Goal: Task Accomplishment & Management: Manage account settings

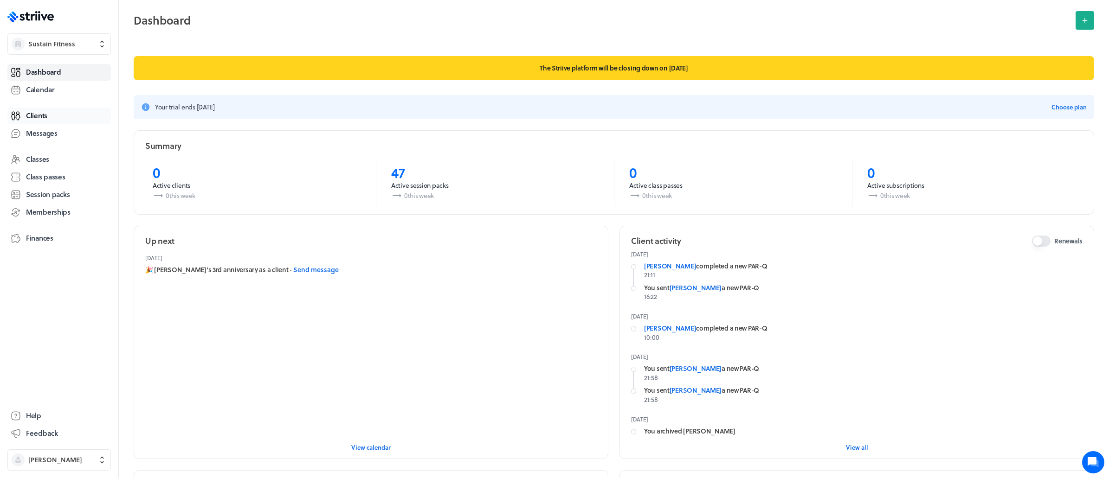
click at [36, 116] on span "Clients" at bounding box center [36, 116] width 21 height 10
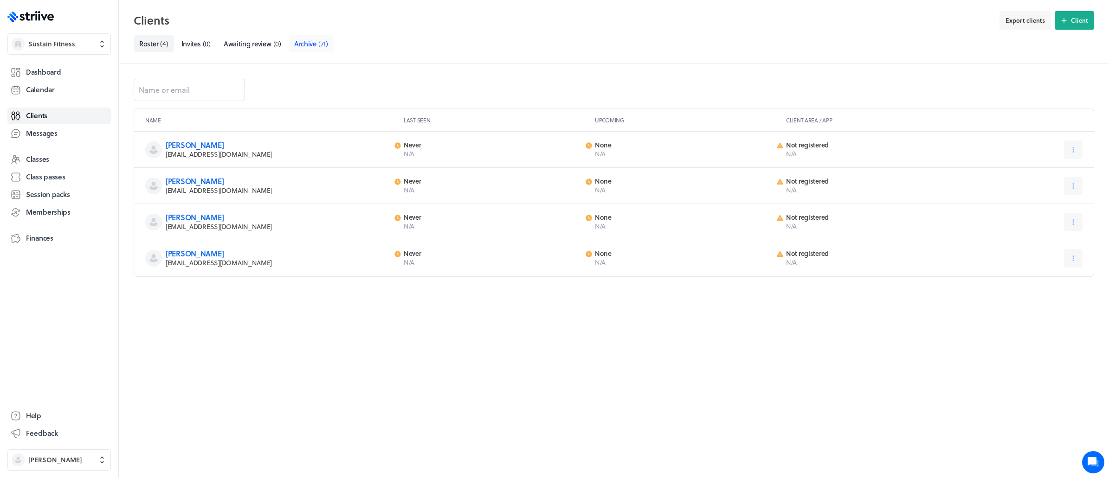
click at [310, 41] on span "Archive" at bounding box center [305, 44] width 22 height 10
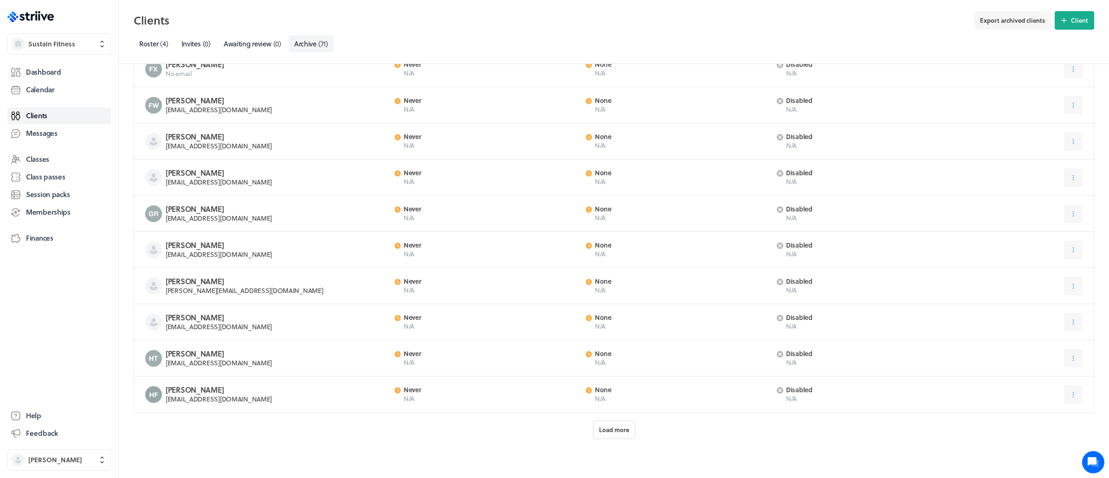
scroll to position [812, 0]
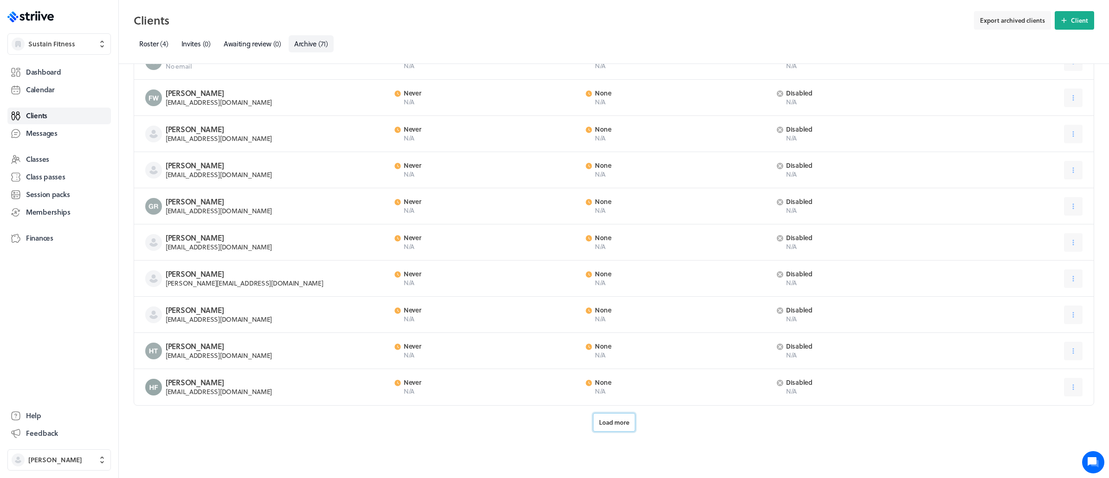
click at [608, 419] on span "Load more" at bounding box center [614, 423] width 30 height 8
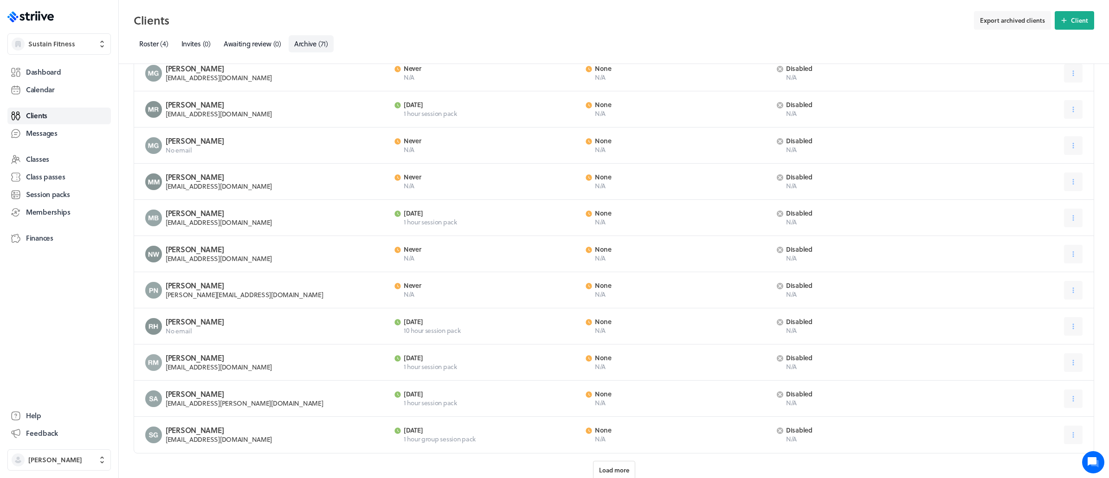
scroll to position [1898, 0]
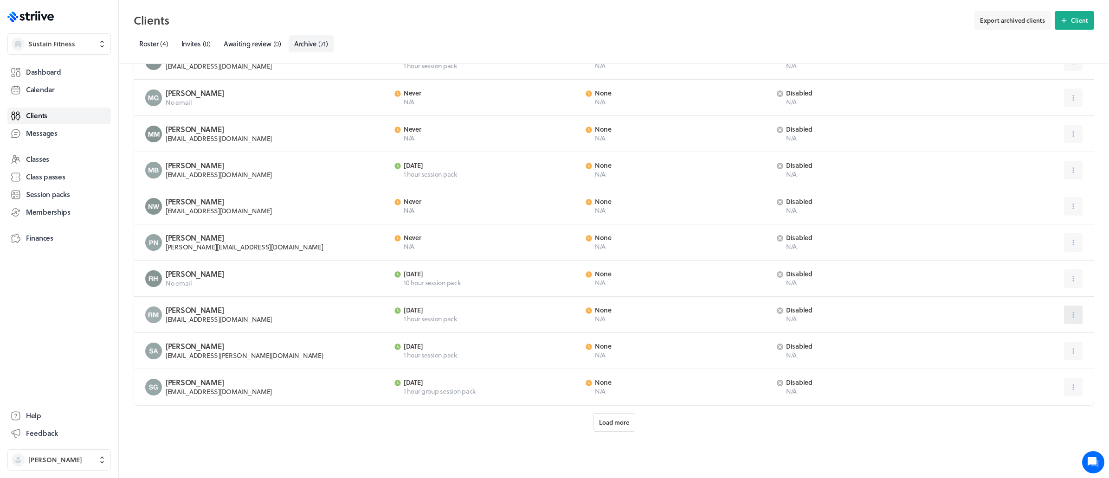
click at [1082, 315] on button at bounding box center [1073, 315] width 19 height 19
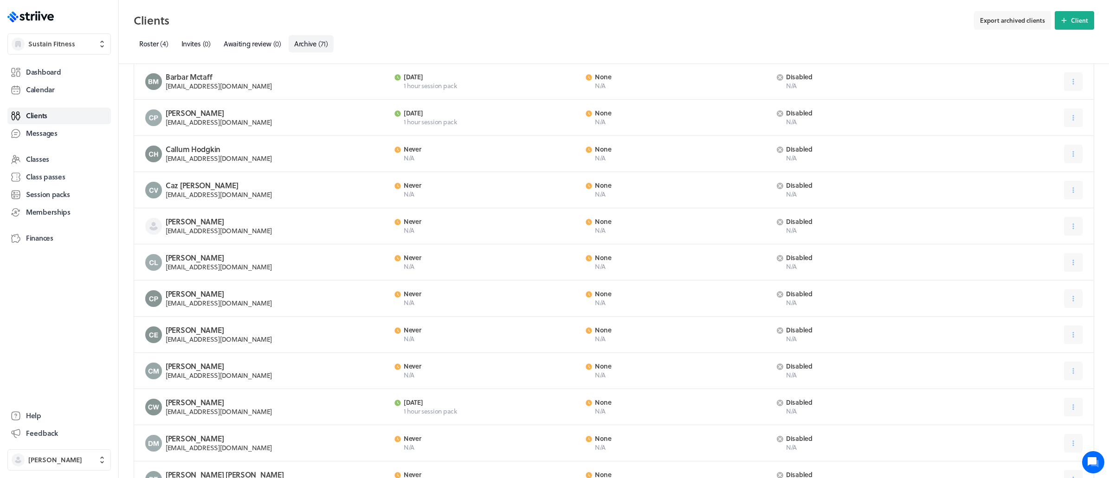
scroll to position [0, 0]
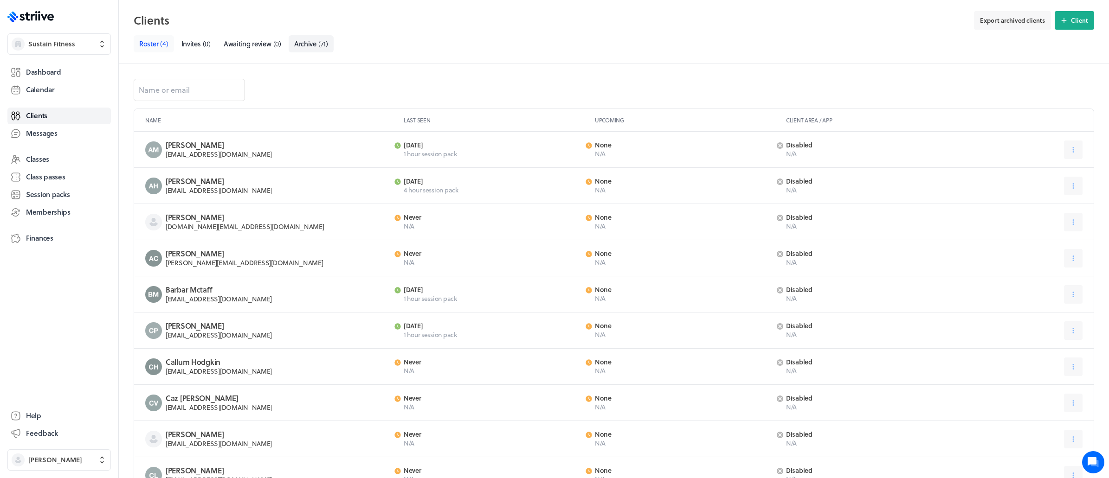
click at [153, 45] on span "Roster" at bounding box center [148, 44] width 19 height 10
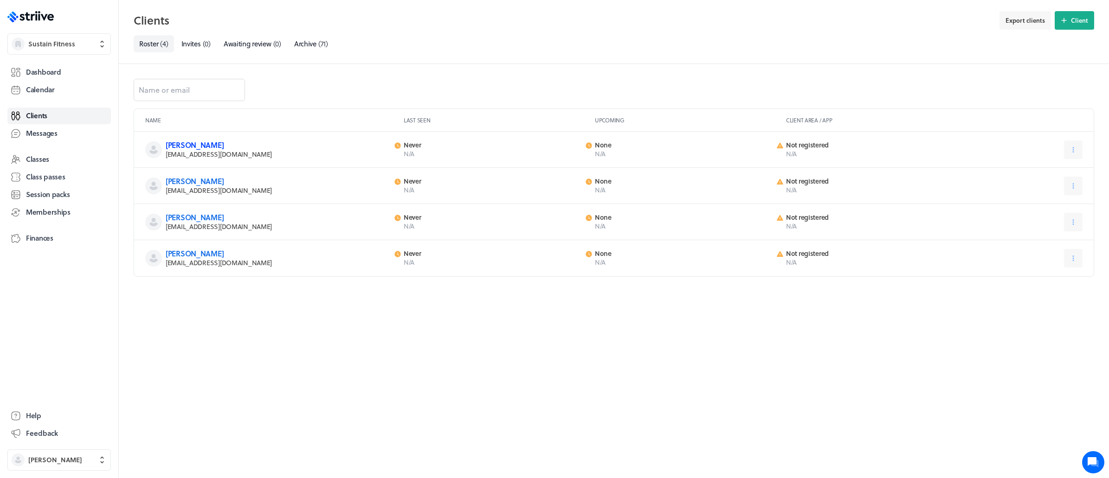
click at [204, 148] on link "[PERSON_NAME]" at bounding box center [195, 145] width 58 height 11
click at [187, 179] on link "[PERSON_NAME]" at bounding box center [195, 181] width 58 height 11
click at [199, 215] on link "[PERSON_NAME]" at bounding box center [195, 217] width 58 height 11
click at [198, 252] on link "[PERSON_NAME]" at bounding box center [195, 253] width 58 height 11
click at [52, 460] on span "[PERSON_NAME]" at bounding box center [55, 460] width 54 height 9
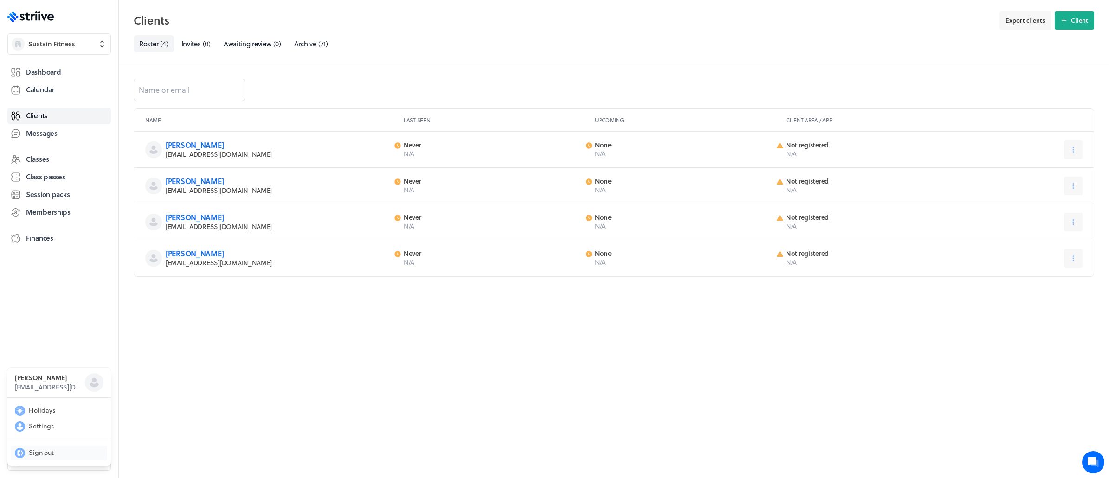
click at [50, 454] on span "Sign out" at bounding box center [41, 452] width 25 height 9
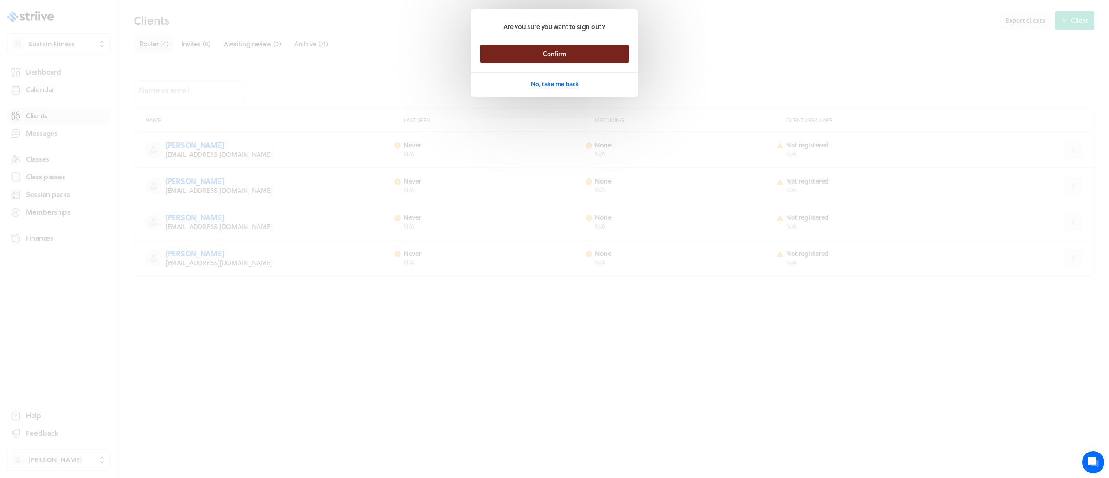
click at [508, 51] on button "Confirm" at bounding box center [554, 54] width 148 height 19
